Goal: Transaction & Acquisition: Subscribe to service/newsletter

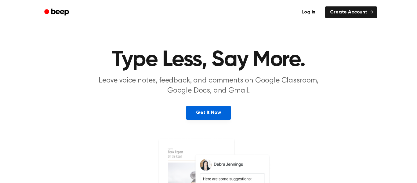
click at [207, 108] on link "Get It Now" at bounding box center [208, 113] width 44 height 14
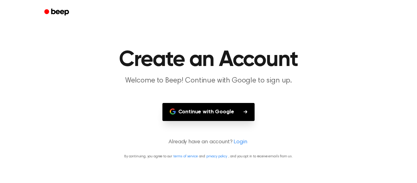
click at [207, 108] on button "Continue with Google" at bounding box center [208, 112] width 92 height 18
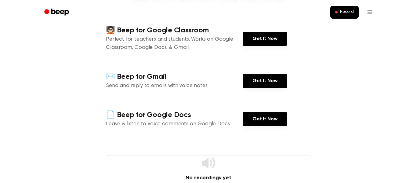
scroll to position [70, 0]
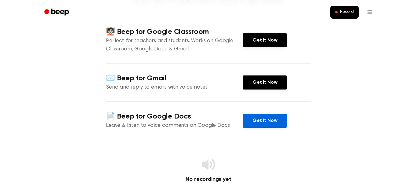
click at [257, 126] on link "Get It Now" at bounding box center [265, 121] width 44 height 14
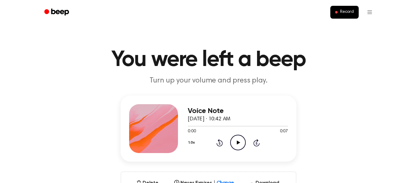
click at [239, 144] on icon "Play Audio" at bounding box center [238, 143] width 16 height 16
click at [234, 140] on icon "Play Audio" at bounding box center [238, 143] width 16 height 16
click at [236, 146] on icon "Play Audio" at bounding box center [238, 143] width 16 height 16
click at [239, 140] on icon "Play Audio" at bounding box center [238, 143] width 16 height 16
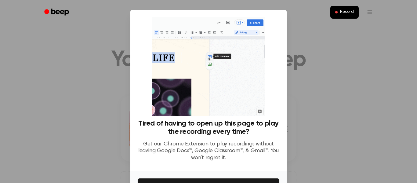
click at [320, 103] on div at bounding box center [208, 91] width 417 height 183
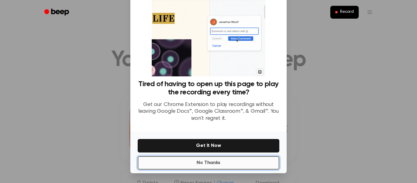
click at [204, 160] on button "No Thanks" at bounding box center [209, 162] width 142 height 13
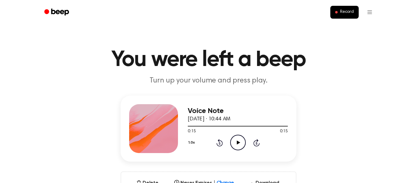
click at [230, 136] on icon "Play Audio" at bounding box center [238, 143] width 16 height 16
click at [240, 145] on icon "Pause Audio" at bounding box center [238, 143] width 16 height 16
click at [190, 143] on button "1.0x" at bounding box center [192, 142] width 9 height 10
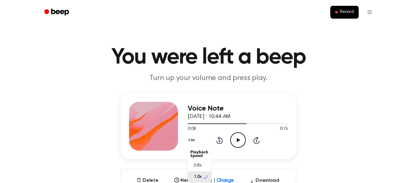
scroll to position [3, 0]
click at [306, 139] on div "Voice Note September 30, 2025 · 10:44 AM 0:08 0:15 Your browser does not suppor…" at bounding box center [208, 148] width 402 height 110
click at [239, 136] on icon "Play Audio" at bounding box center [238, 140] width 16 height 16
click at [232, 136] on icon "Play Audio" at bounding box center [238, 140] width 16 height 16
click at [250, 147] on div "1.0x Rewind 5 seconds Pause Audio Skip 5 seconds" at bounding box center [238, 140] width 100 height 16
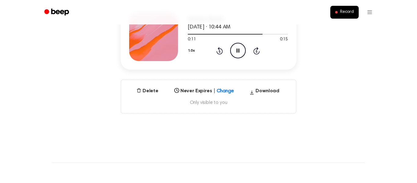
scroll to position [0, 0]
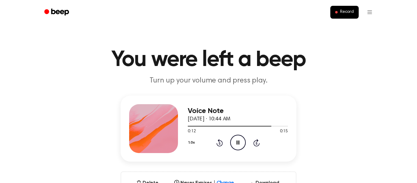
click at [239, 148] on icon "Pause Audio" at bounding box center [238, 143] width 16 height 16
drag, startPoint x: 270, startPoint y: 124, endPoint x: 144, endPoint y: 124, distance: 126.3
click at [144, 124] on div "Voice Note September 30, 2025 · 10:44 AM 0:12 0:15 Your browser does not suppor…" at bounding box center [209, 129] width 176 height 66
click at [214, 127] on div at bounding box center [238, 125] width 100 height 5
click at [188, 126] on div at bounding box center [201, 126] width 27 height 1
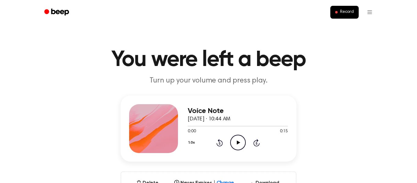
click at [237, 144] on icon "Play Audio" at bounding box center [238, 143] width 16 height 16
